Goal: Navigation & Orientation: Find specific page/section

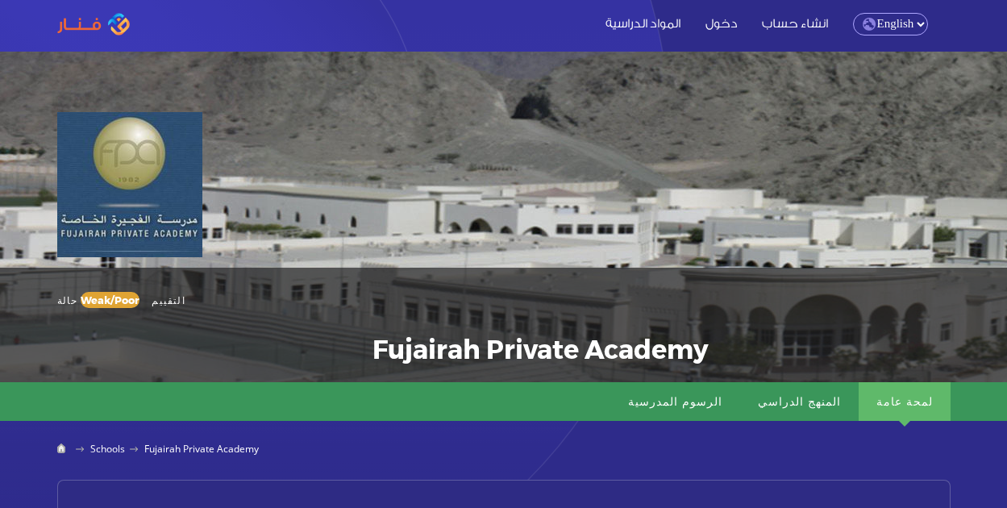
click at [885, 24] on select "English Arabic" at bounding box center [890, 24] width 75 height 23
click at [914, 21] on select "English Arabic" at bounding box center [890, 24] width 75 height 23
select select "ar"
click at [907, 36] on nav "انشاء حساب دخول المواد الدراسية Arabic English انشاء حساب دخول المواد الدراسية …" at bounding box center [503, 24] width 1007 height 48
click at [896, 22] on select "English Arabic" at bounding box center [890, 24] width 75 height 23
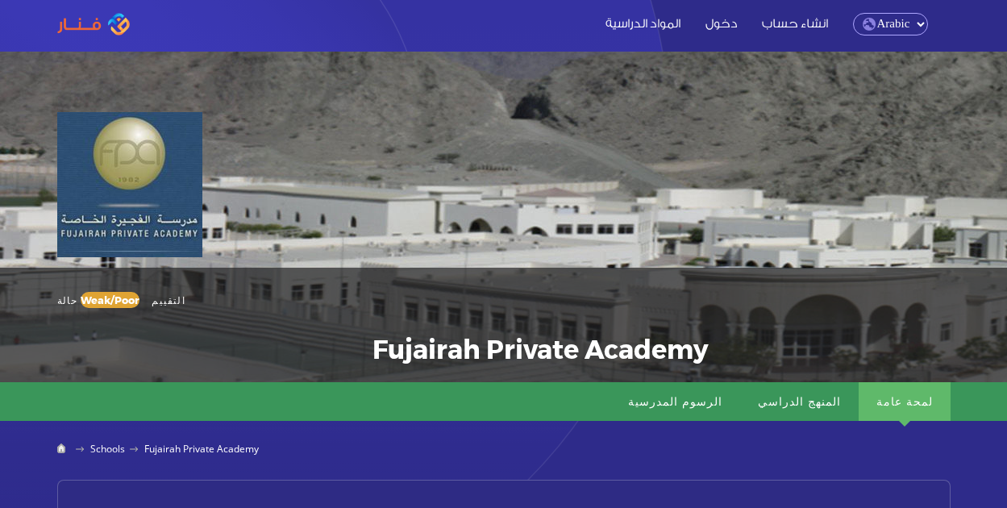
select select "en"
